Goal: Information Seeking & Learning: Learn about a topic

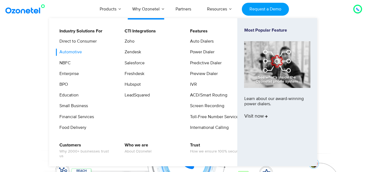
click at [73, 53] on link "Automotive" at bounding box center [69, 51] width 27 height 7
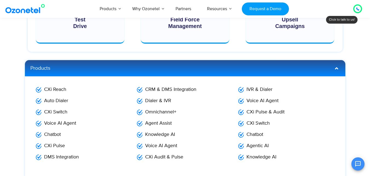
scroll to position [603, 0]
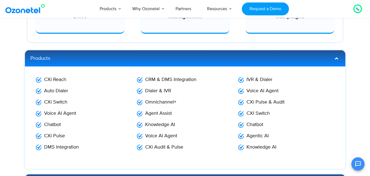
click at [257, 90] on span "Voice AI Agent" at bounding box center [261, 90] width 33 height 7
click at [255, 134] on span "Agentic AI" at bounding box center [257, 135] width 24 height 7
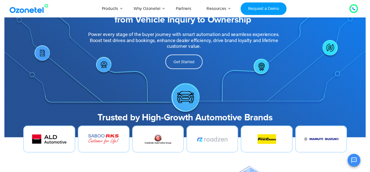
scroll to position [0, 0]
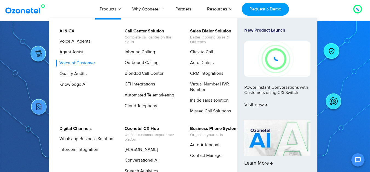
click at [85, 63] on link "Voice of Customer" at bounding box center [76, 62] width 40 height 7
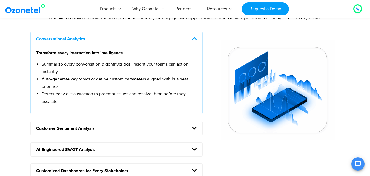
scroll to position [475, 0]
click at [198, 130] on h5 "Customer Sentiment Analysis" at bounding box center [117, 128] width 172 height 14
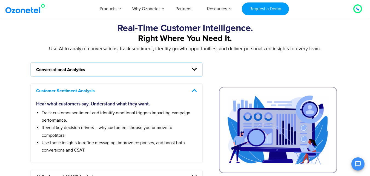
scroll to position [420, 0]
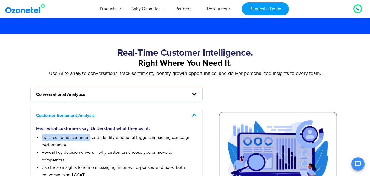
drag, startPoint x: 42, startPoint y: 137, endPoint x: 90, endPoint y: 137, distance: 47.9
click at [90, 137] on span "Track customer sentiment and identify emotional triggers impacting campaign per…" at bounding box center [116, 141] width 149 height 13
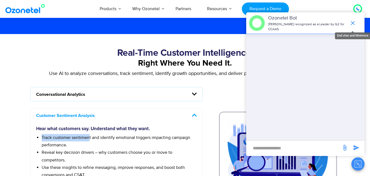
click at [355, 22] on icon "end chat or minimize" at bounding box center [353, 23] width 7 height 7
